Goal: Communication & Community: Share content

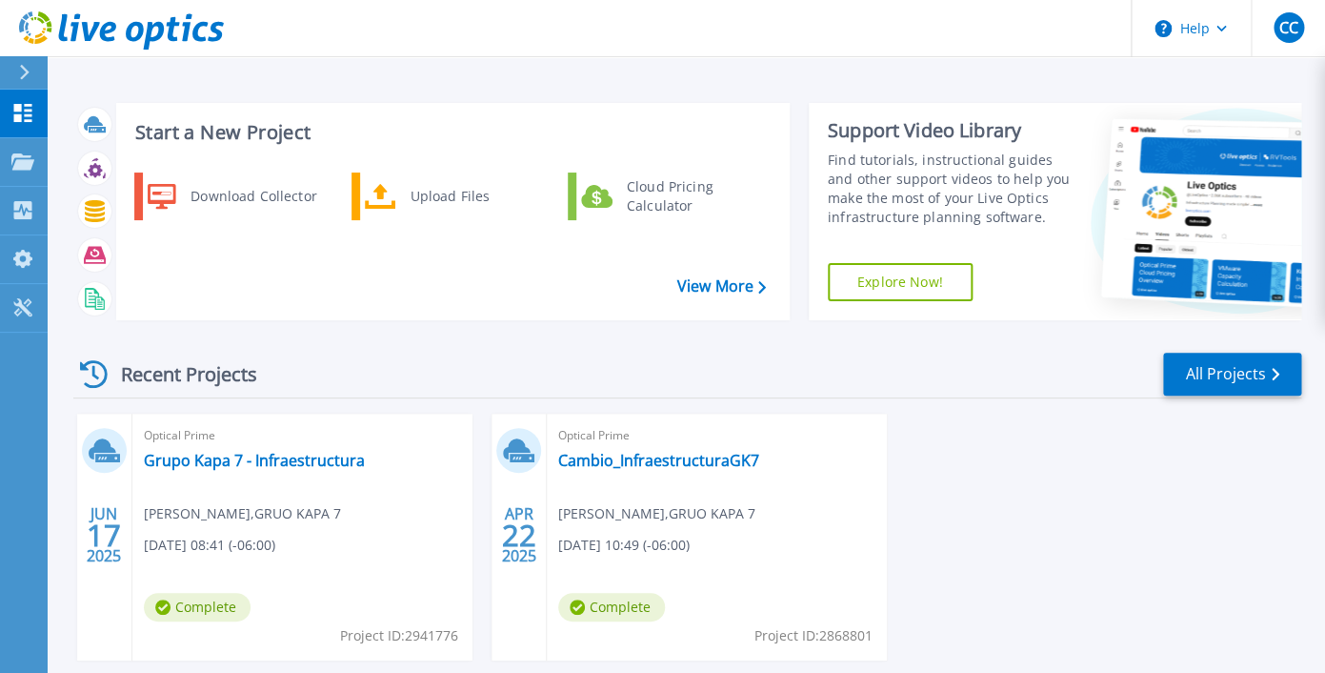
scroll to position [99, 0]
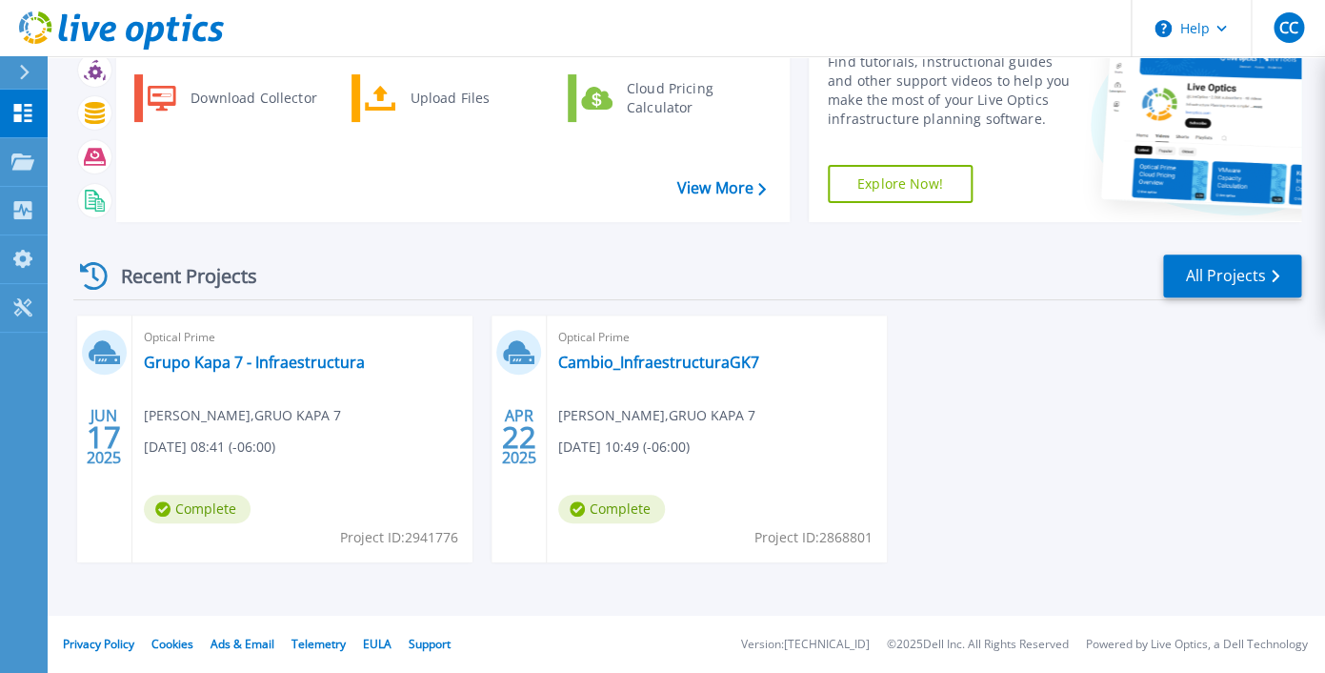
click at [121, 430] on span "22" at bounding box center [104, 437] width 34 height 16
click at [623, 365] on link "Cambio_InfraestructuraGK7" at bounding box center [658, 361] width 201 height 19
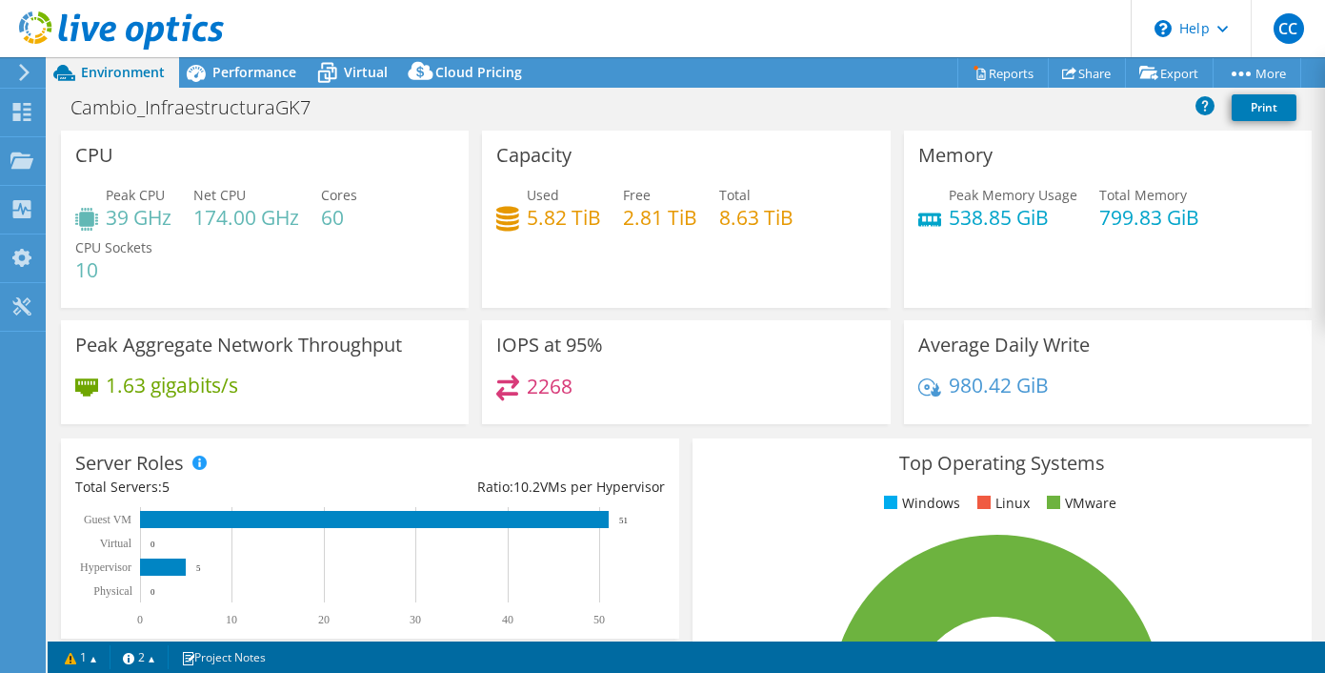
select select "USD"
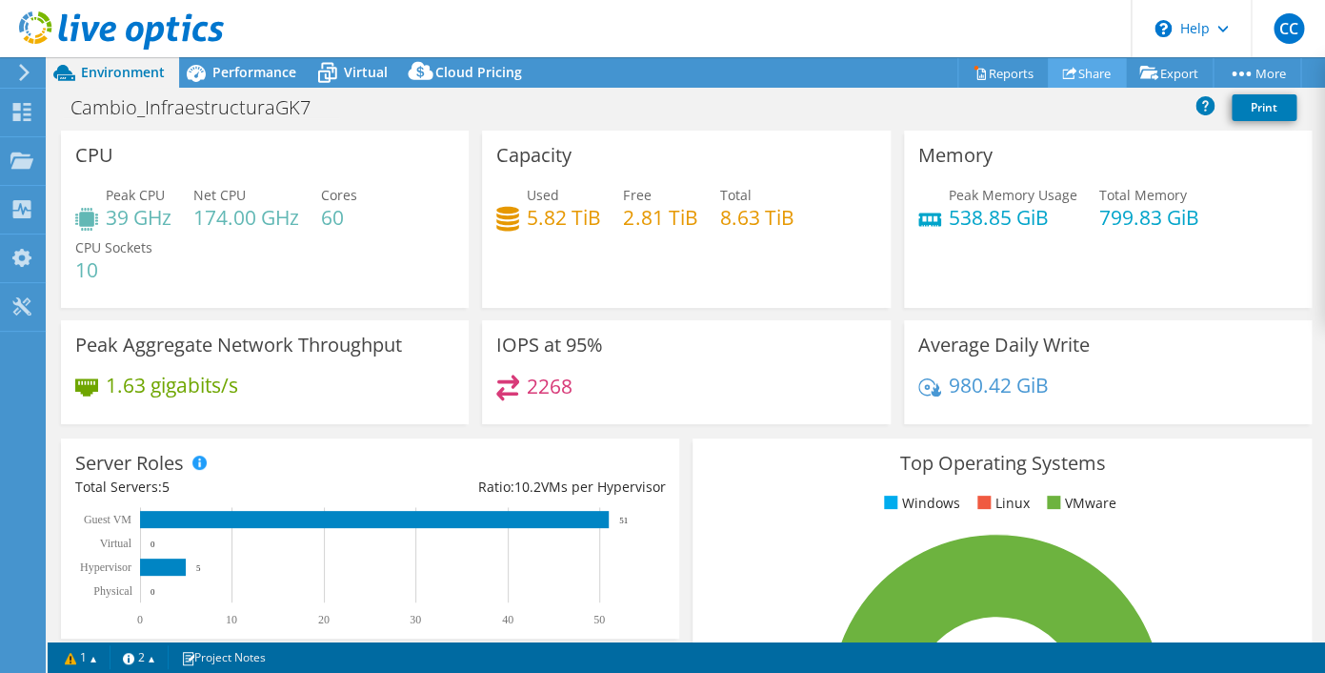
click at [1086, 75] on link "Share" at bounding box center [1087, 73] width 78 height 30
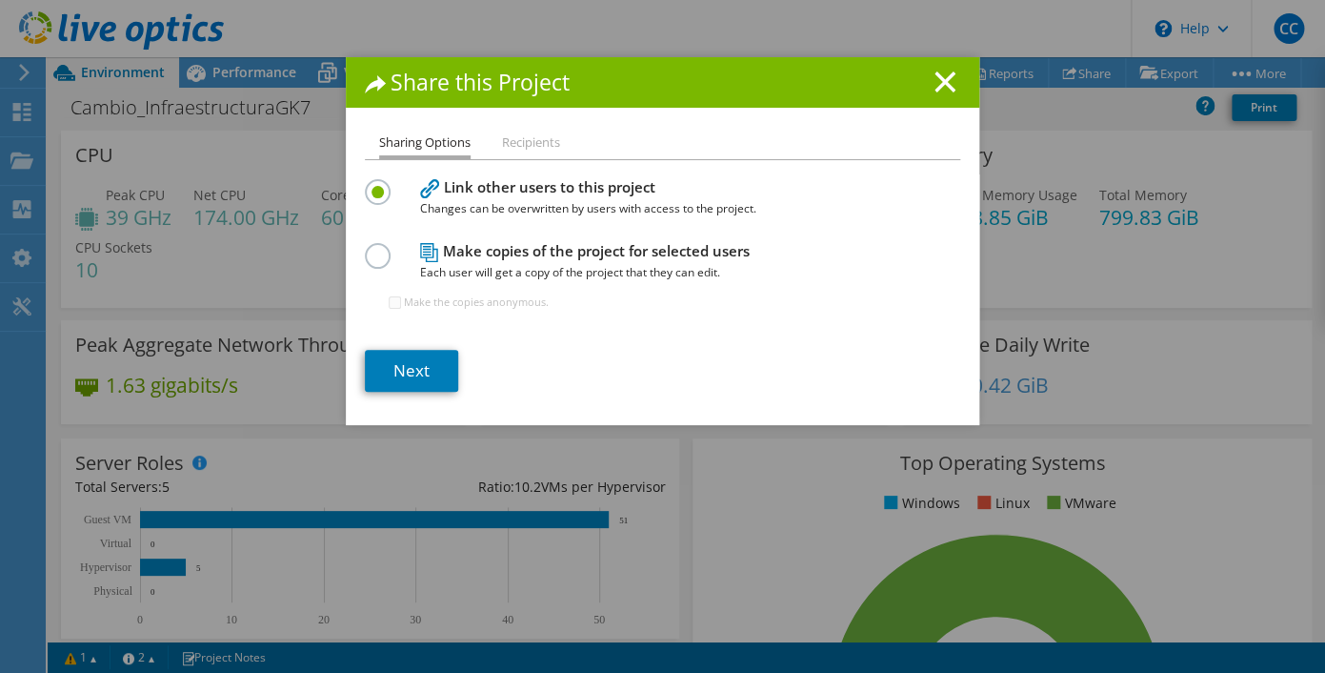
click at [533, 144] on li "Recipients" at bounding box center [531, 143] width 58 height 24
click at [425, 372] on link "Next" at bounding box center [411, 371] width 93 height 42
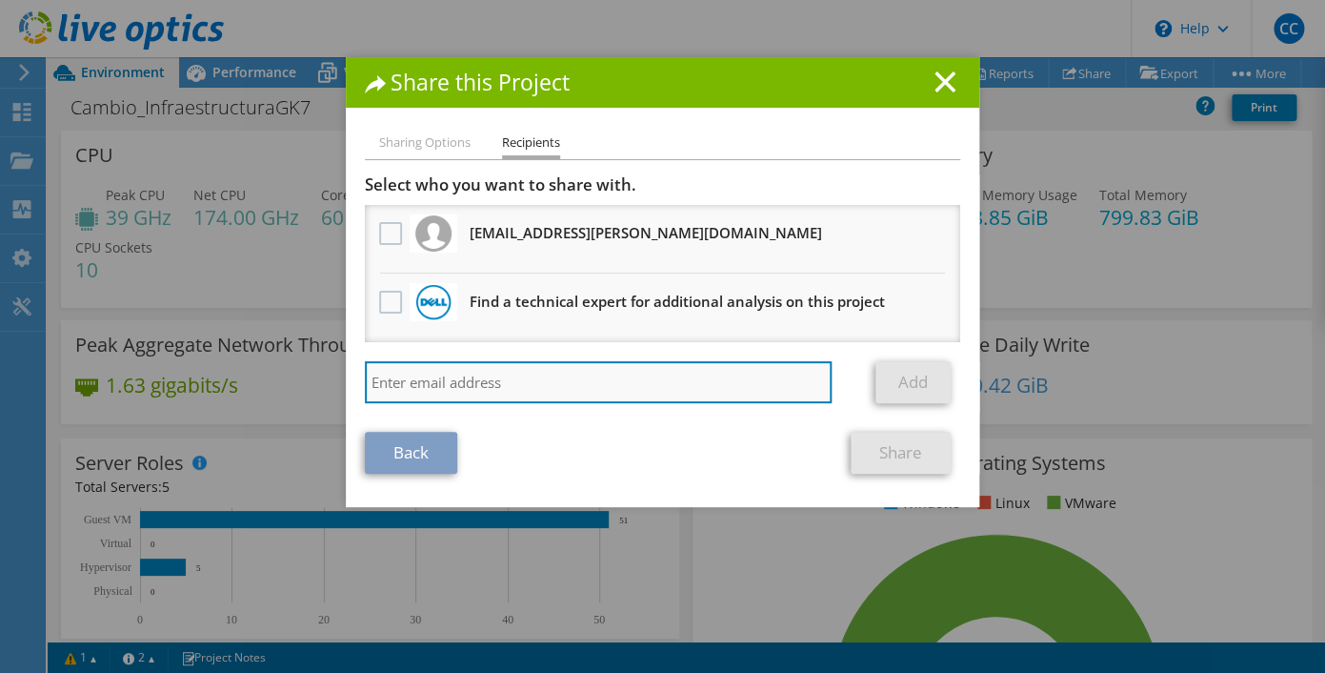
click at [496, 386] on input "search" at bounding box center [598, 382] width 467 height 42
type input "[EMAIL_ADDRESS][DOMAIN_NAME]"
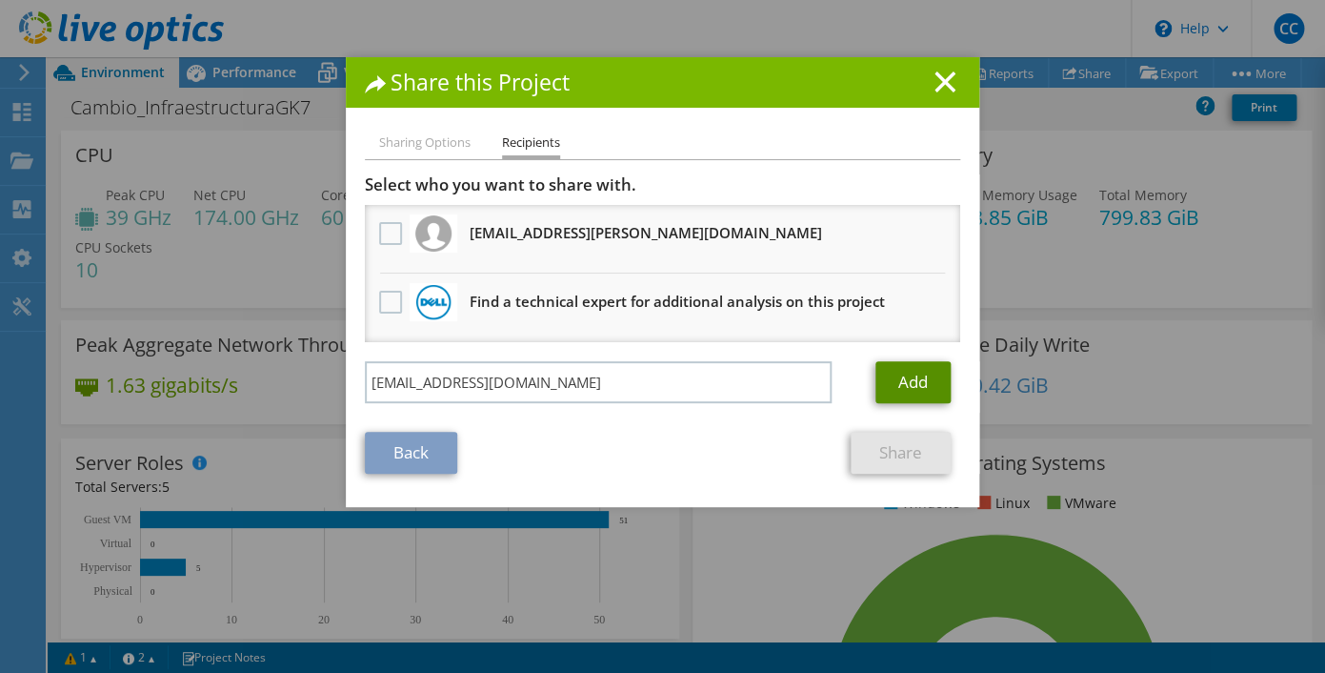
click at [914, 377] on link "Add" at bounding box center [912, 382] width 75 height 42
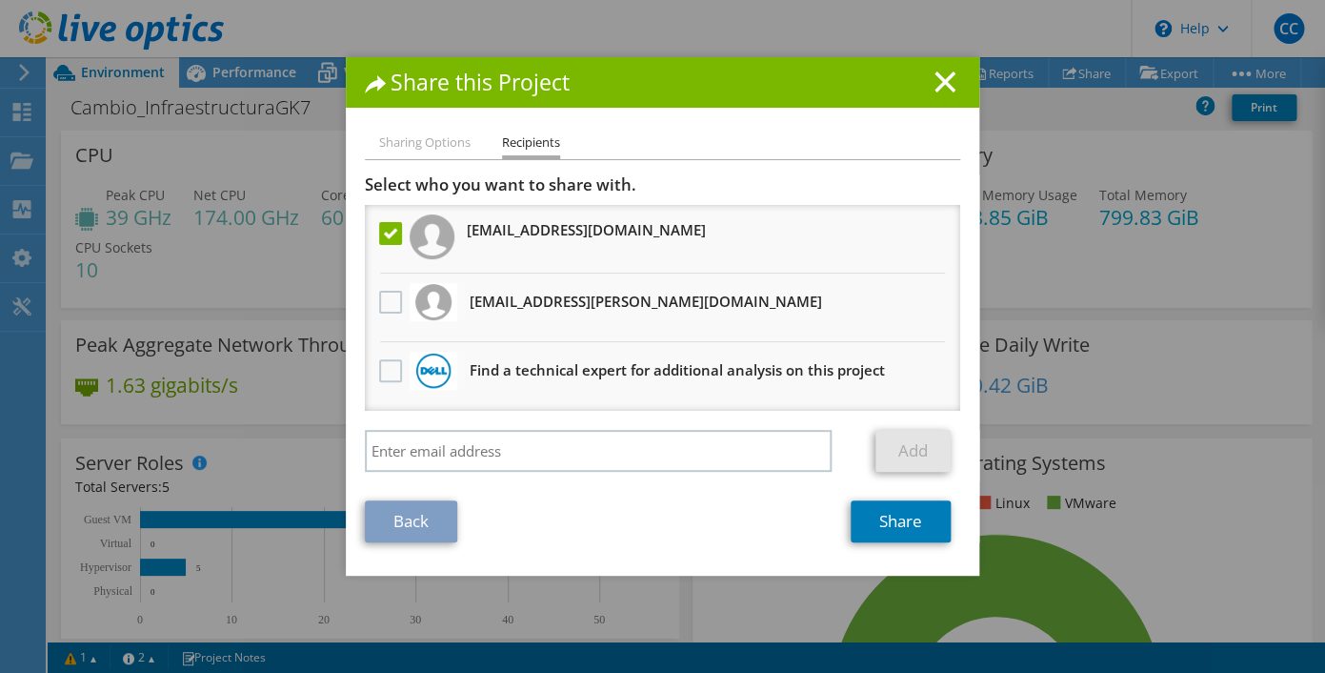
click at [387, 235] on label at bounding box center [393, 233] width 28 height 23
click at [0, 0] on input "checkbox" at bounding box center [0, 0] width 0 height 0
click at [390, 238] on label at bounding box center [393, 233] width 28 height 23
click at [0, 0] on input "checkbox" at bounding box center [0, 0] width 0 height 0
click at [892, 522] on link "Share" at bounding box center [901, 521] width 100 height 42
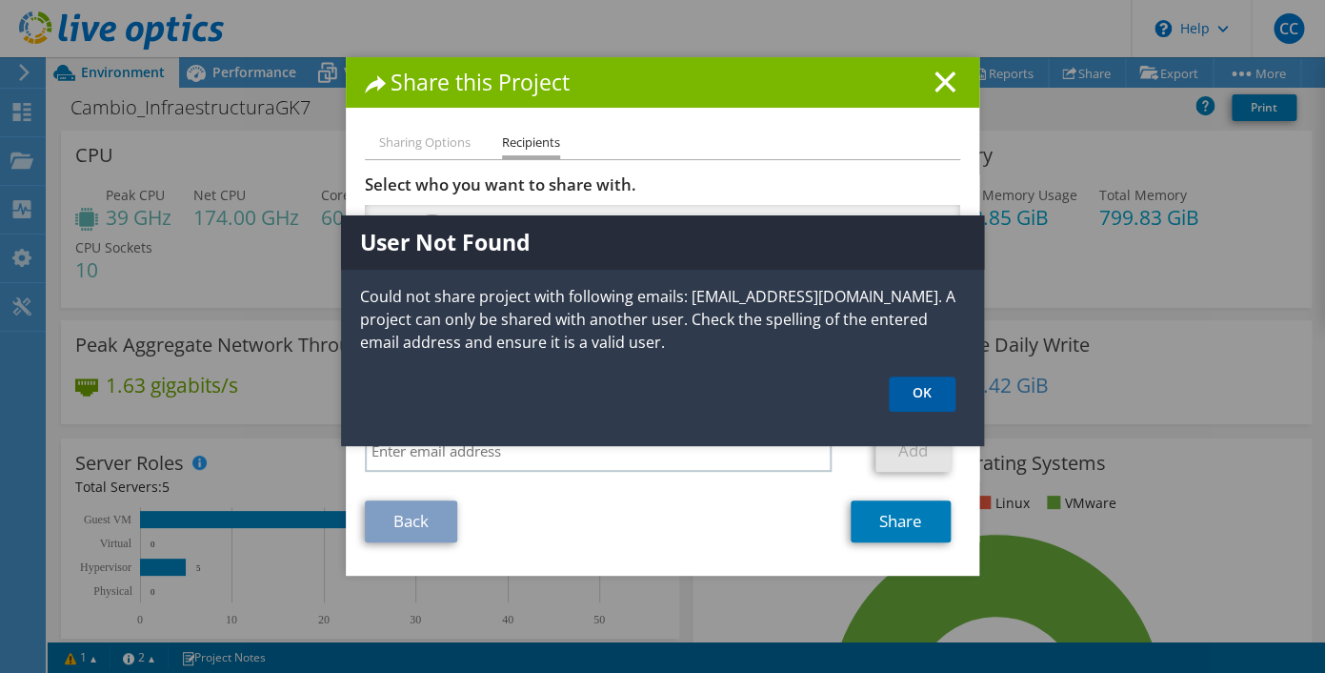
click at [926, 394] on link "OK" at bounding box center [922, 393] width 67 height 35
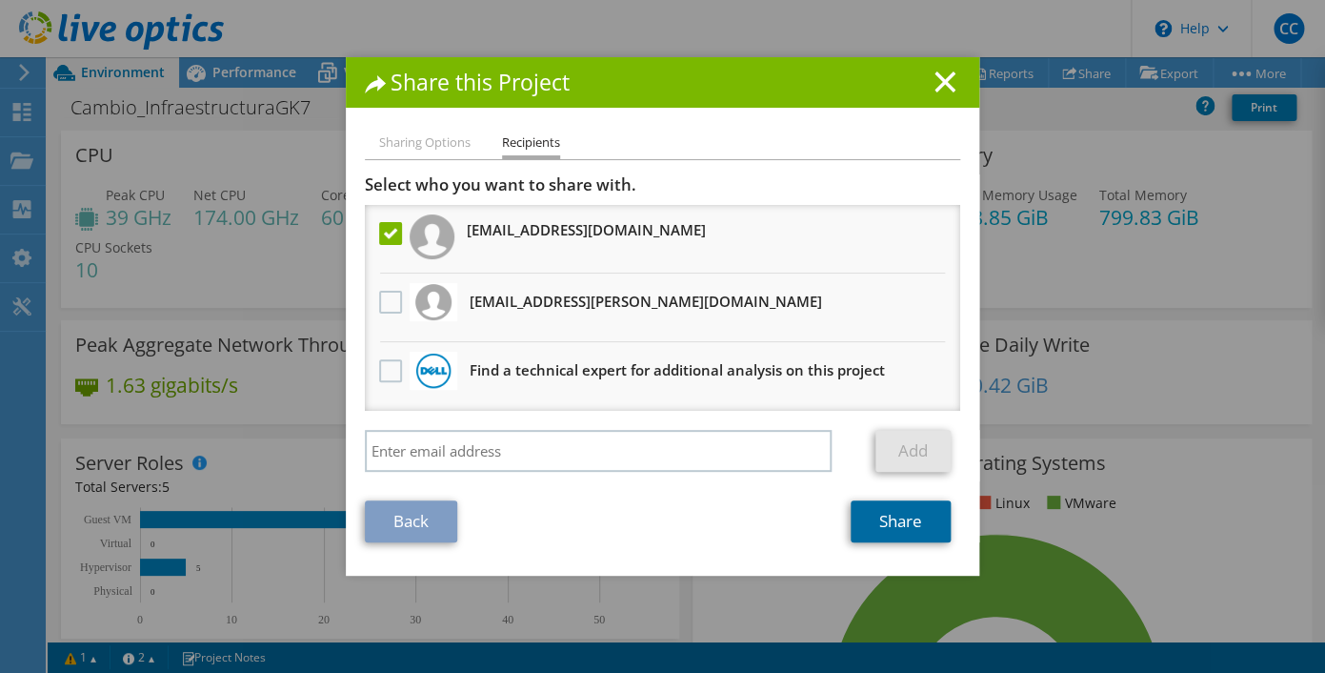
click at [908, 532] on link "Share" at bounding box center [901, 521] width 100 height 42
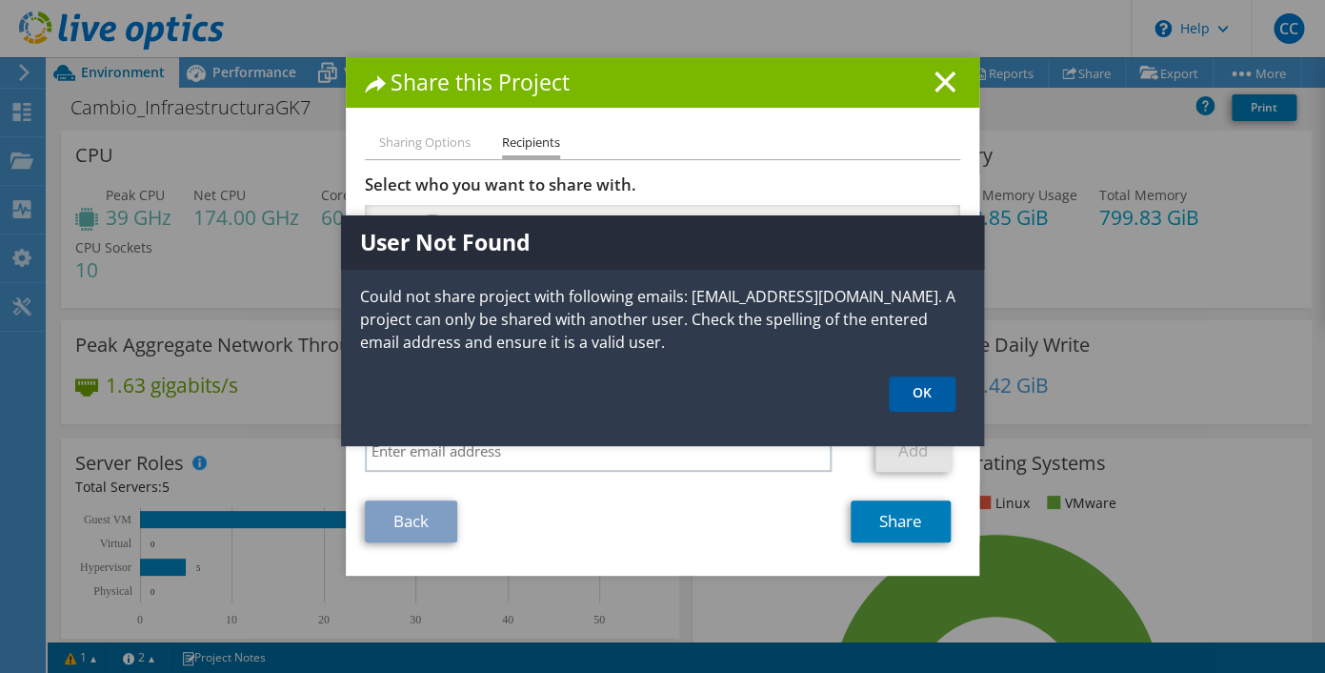
click at [946, 404] on link "OK" at bounding box center [922, 393] width 67 height 35
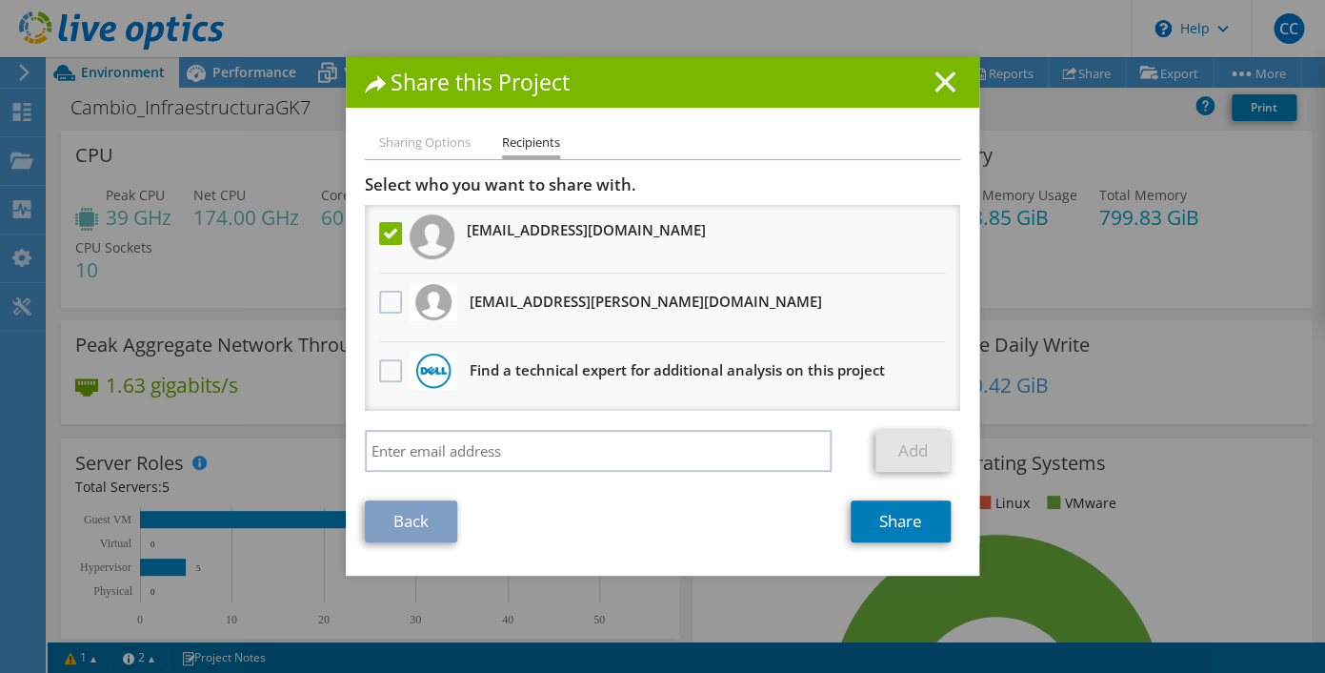
click at [948, 81] on line at bounding box center [944, 81] width 19 height 19
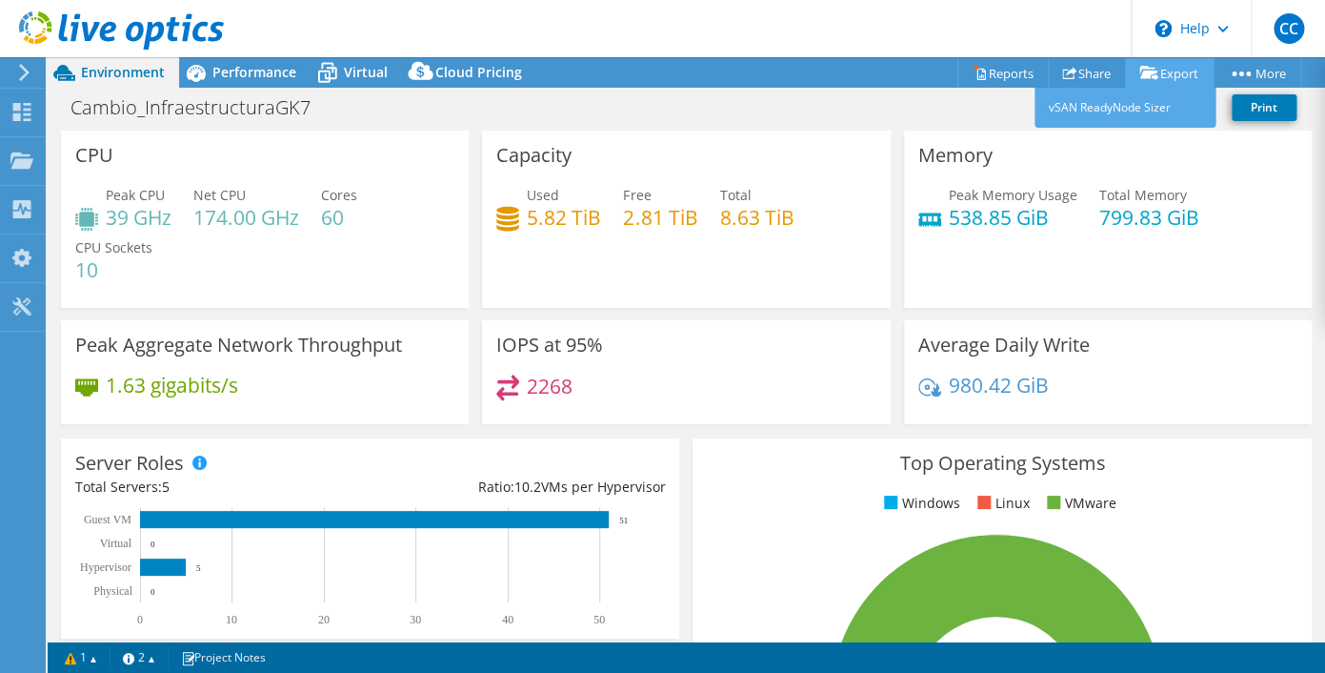
click at [1159, 75] on link "Export" at bounding box center [1169, 73] width 89 height 30
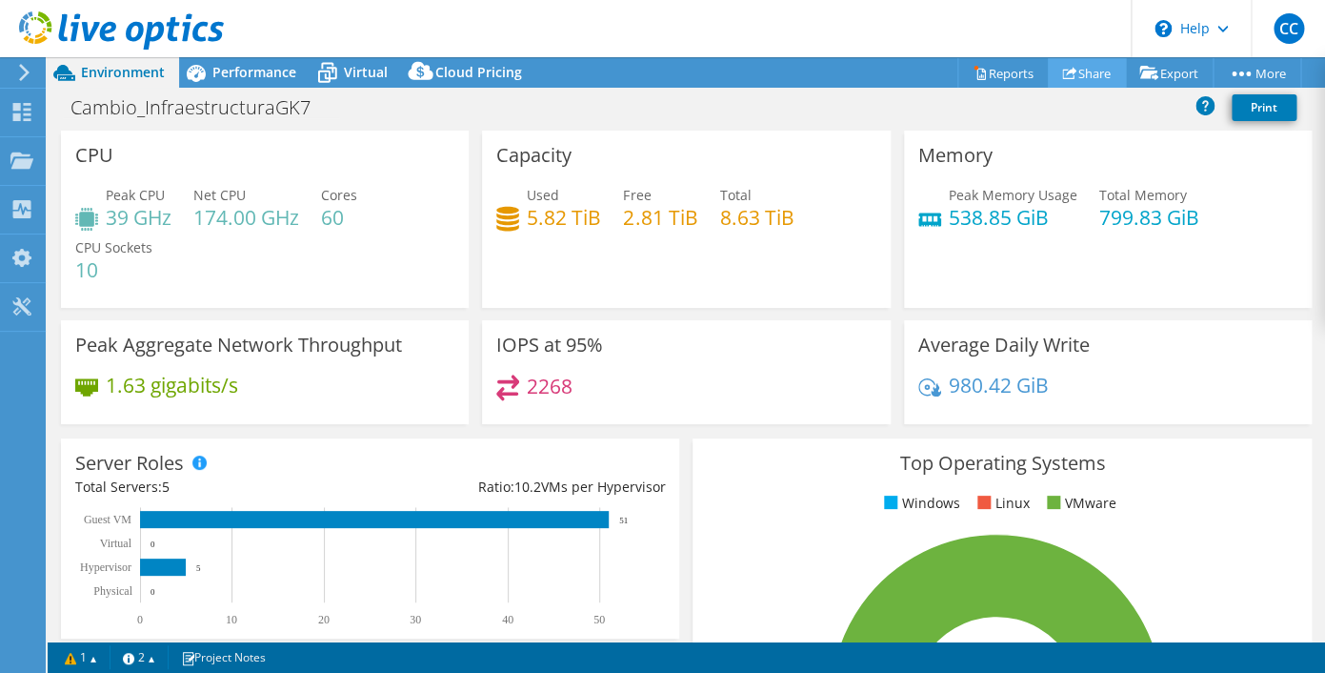
click at [1074, 75] on link "Share" at bounding box center [1087, 73] width 78 height 30
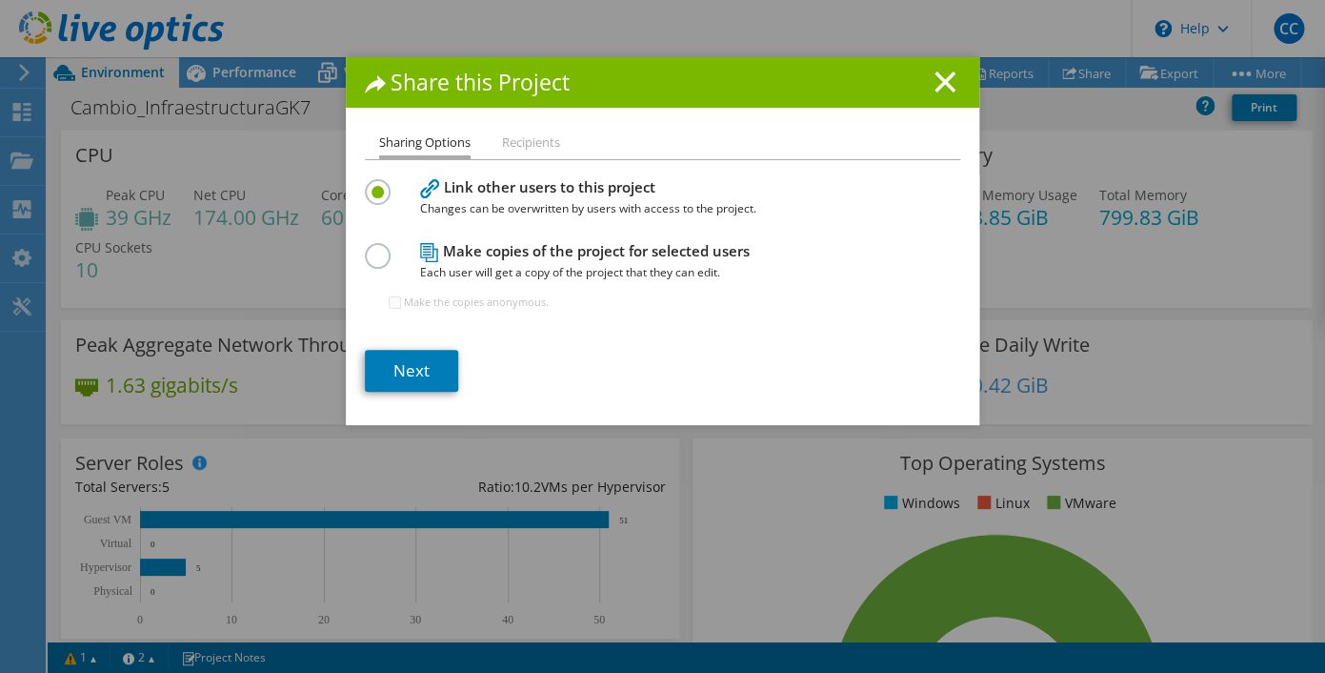
click at [378, 248] on label at bounding box center [381, 245] width 33 height 5
click at [0, 0] on input "radio" at bounding box center [0, 0] width 0 height 0
click at [403, 371] on link "Next" at bounding box center [411, 371] width 93 height 42
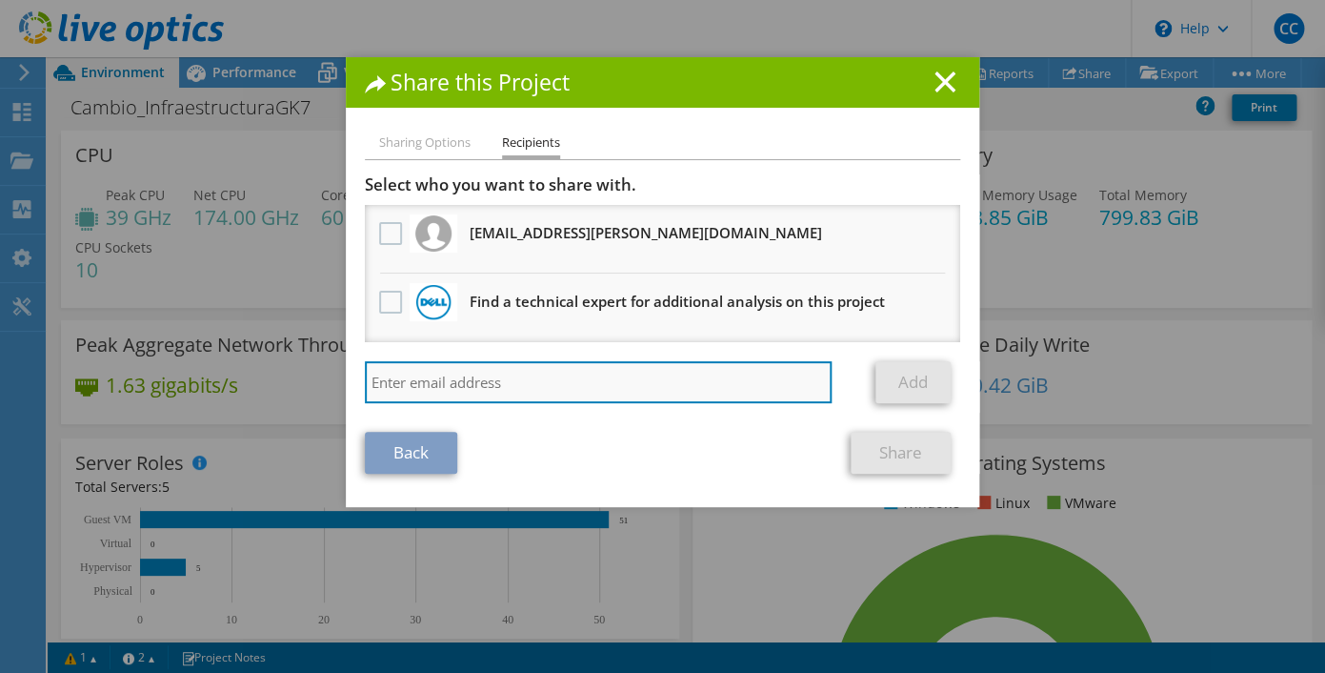
click at [422, 377] on input "search" at bounding box center [598, 382] width 467 height 42
type input "[EMAIL_ADDRESS][DOMAIN_NAME]"
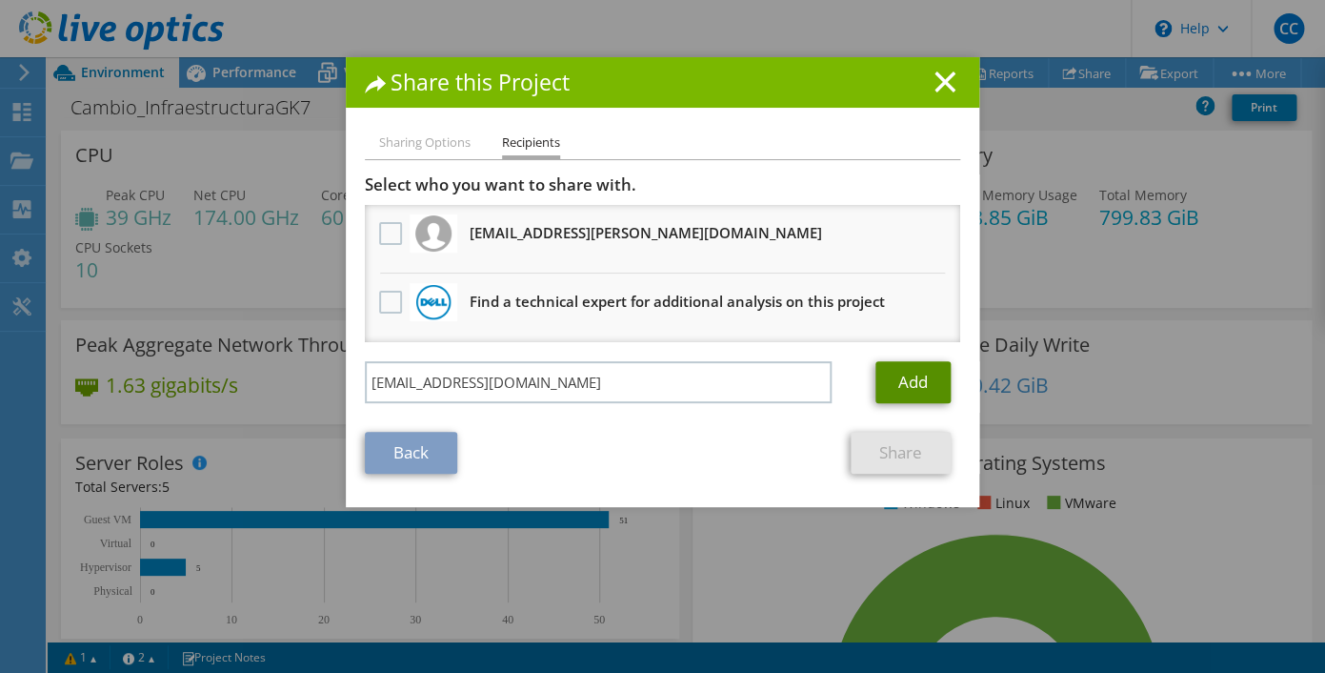
click at [897, 389] on link "Add" at bounding box center [912, 382] width 75 height 42
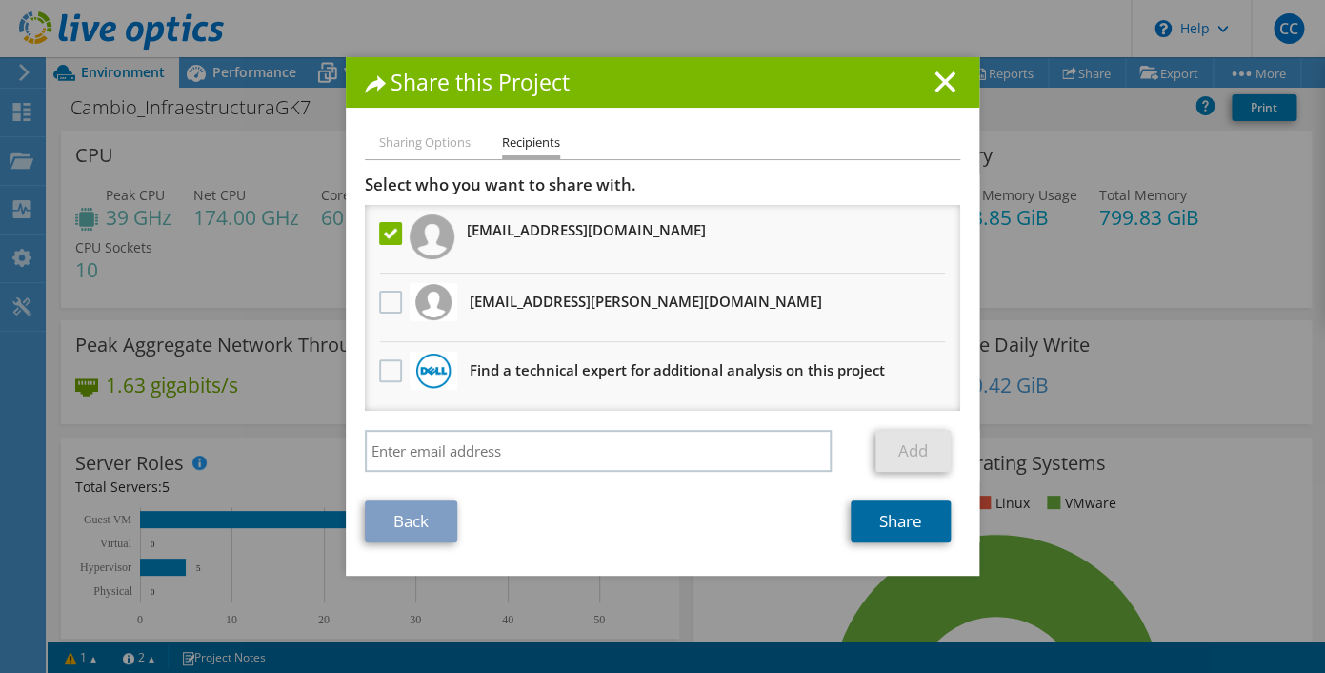
click at [893, 521] on link "Share" at bounding box center [901, 521] width 100 height 42
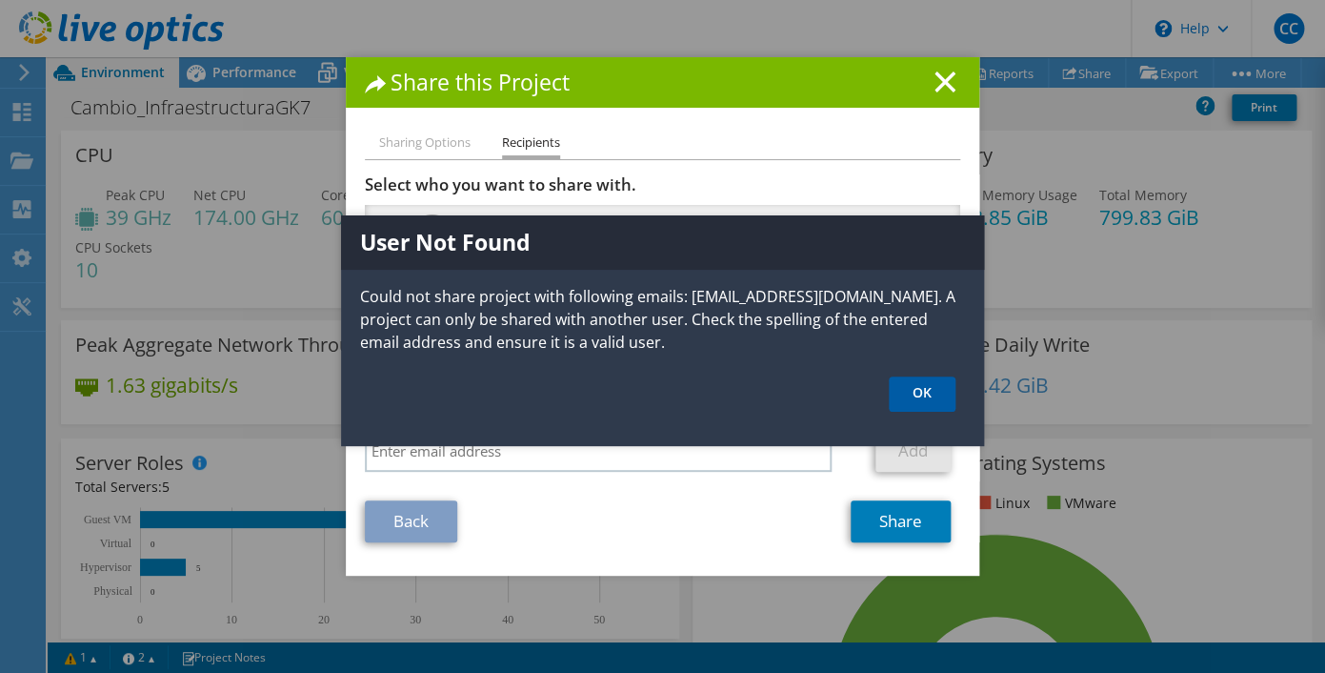
click at [926, 388] on link "OK" at bounding box center [922, 393] width 67 height 35
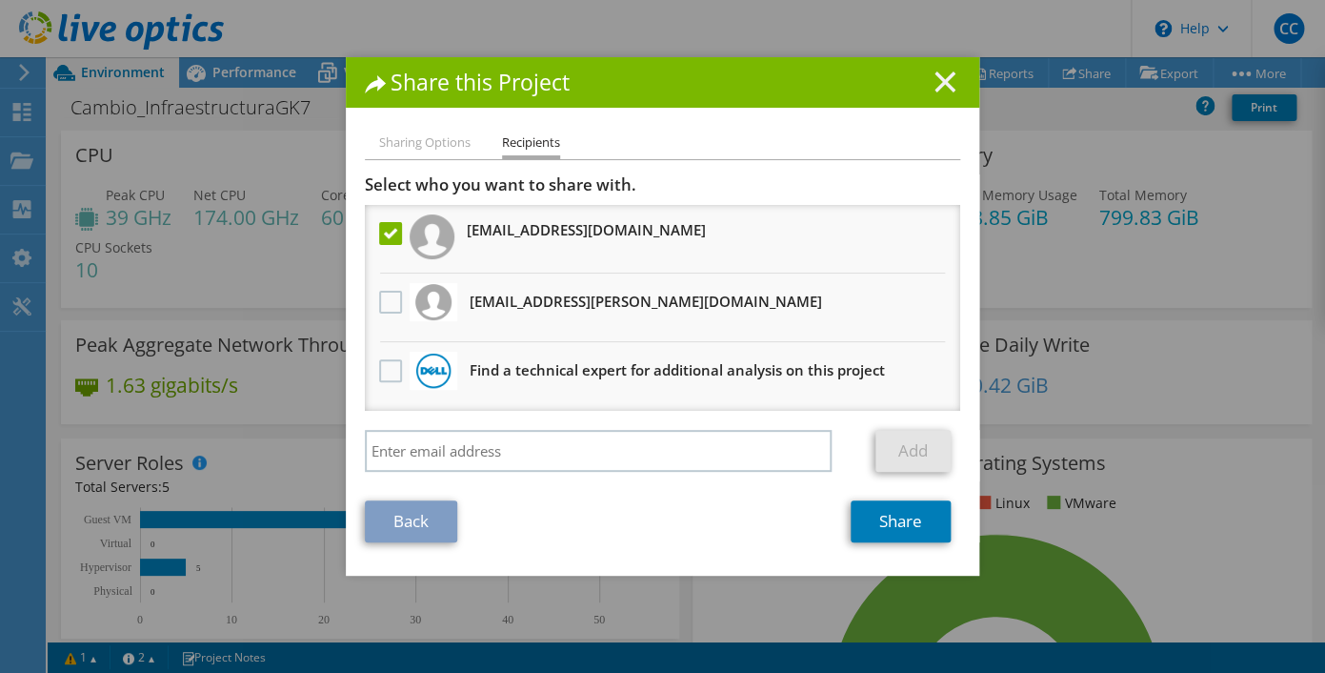
click at [942, 85] on line at bounding box center [944, 81] width 19 height 19
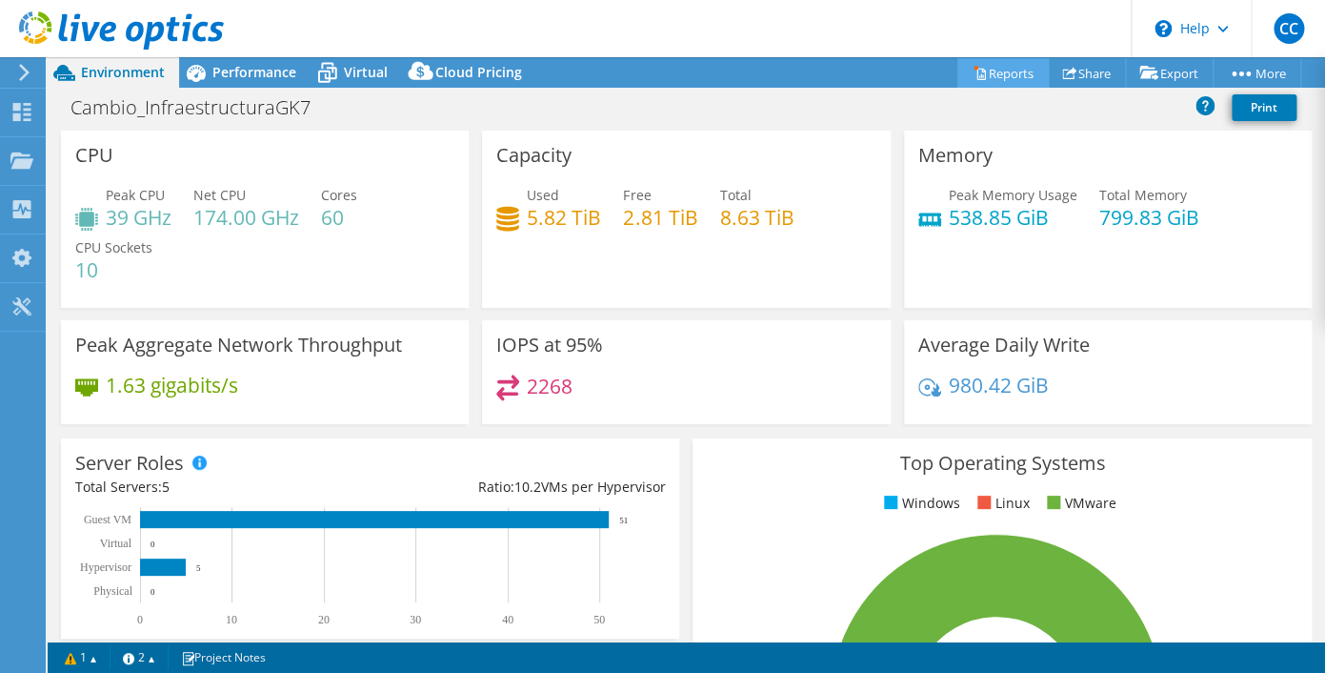
click at [986, 79] on link "Reports" at bounding box center [1002, 73] width 91 height 30
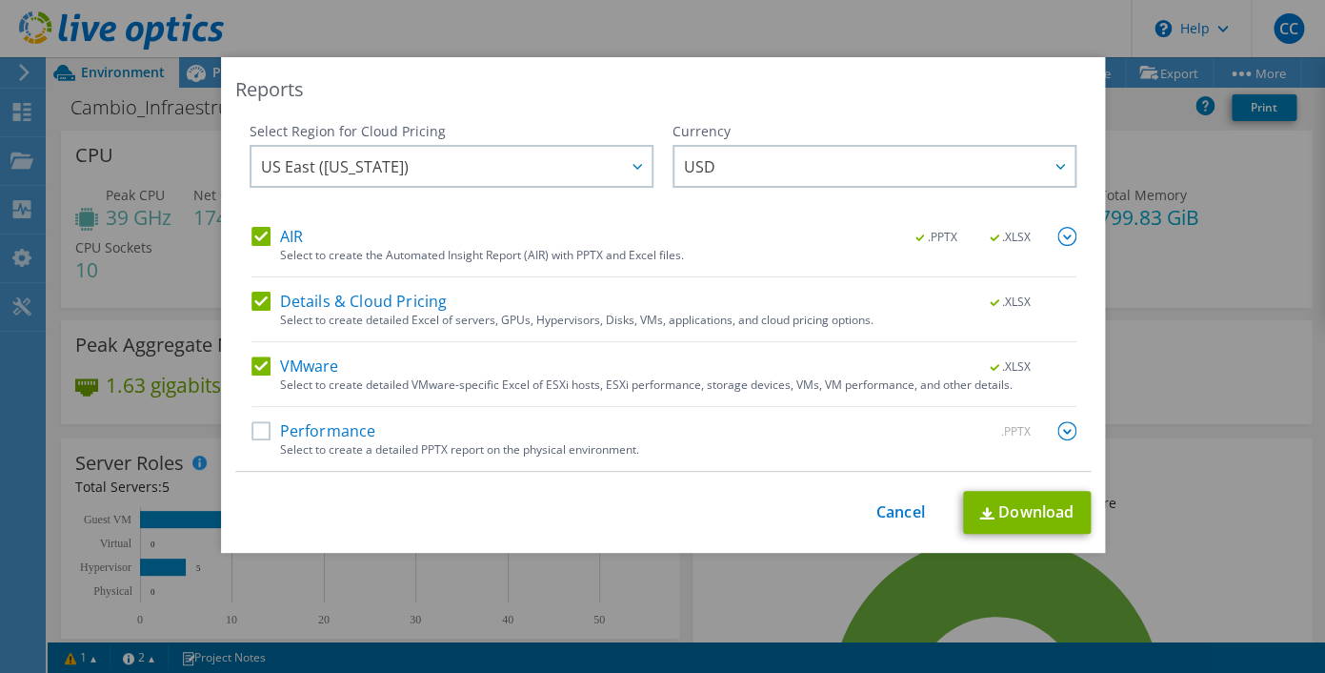
click at [268, 433] on label "Performance" at bounding box center [313, 430] width 125 height 19
click at [0, 0] on input "Performance" at bounding box center [0, 0] width 0 height 0
click at [266, 304] on label "Details & Cloud Pricing" at bounding box center [349, 300] width 196 height 19
click at [0, 0] on input "Details & Cloud Pricing" at bounding box center [0, 0] width 0 height 0
click at [265, 241] on label "AIR" at bounding box center [276, 236] width 51 height 19
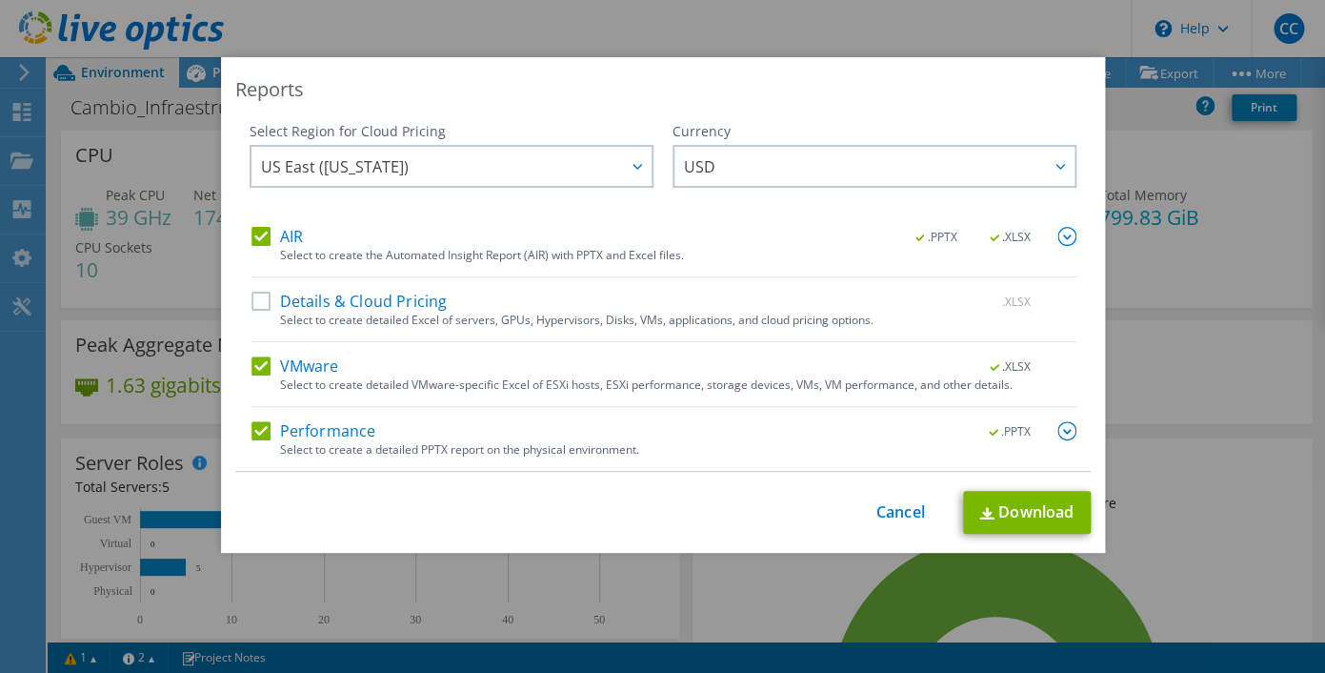
click at [0, 0] on input "AIR" at bounding box center [0, 0] width 0 height 0
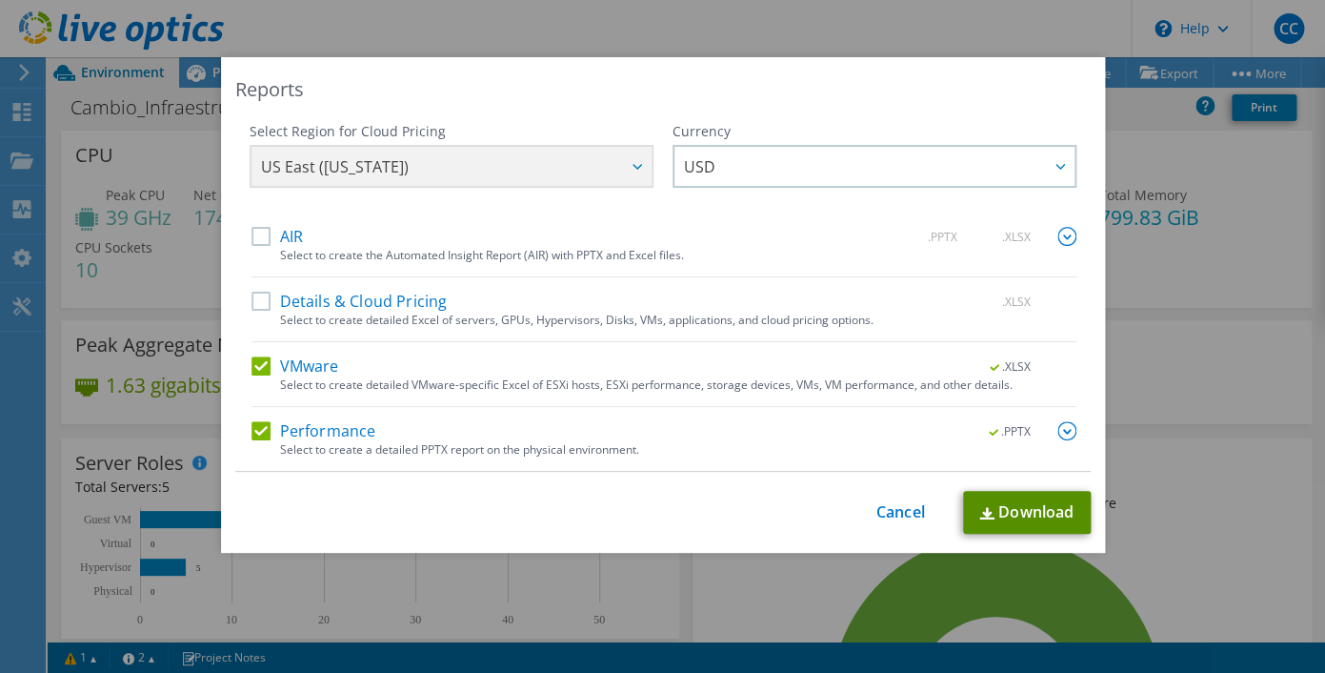
click at [1022, 520] on link "Download" at bounding box center [1027, 512] width 128 height 43
